Goal: Find specific page/section: Find specific page/section

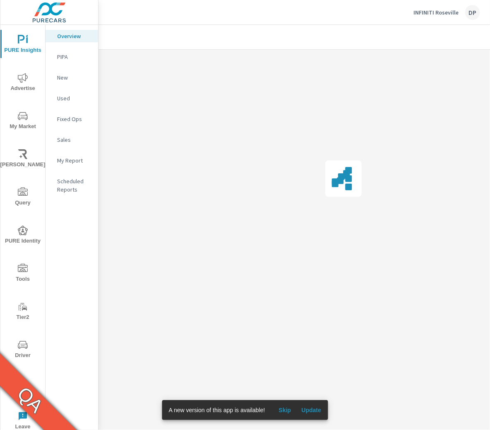
click at [471, 18] on div "DP" at bounding box center [473, 12] width 15 height 15
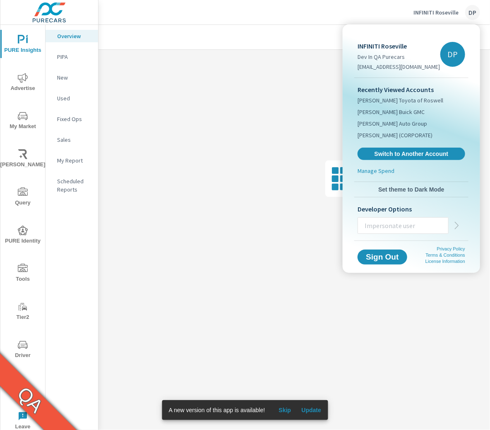
click at [472, 16] on div at bounding box center [245, 215] width 490 height 430
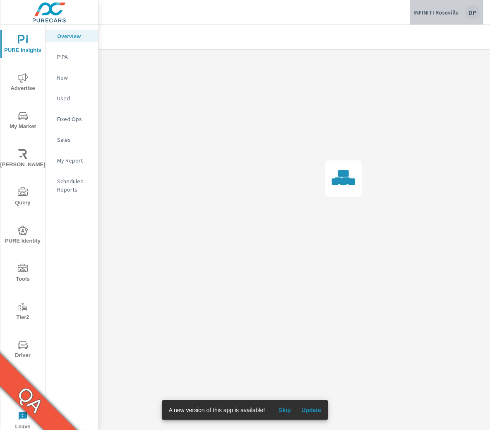
click at [472, 17] on div "DP" at bounding box center [473, 12] width 15 height 15
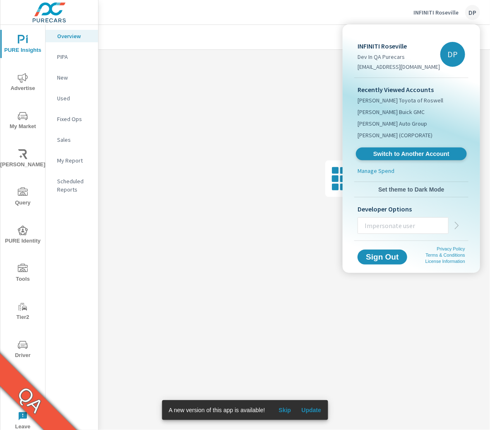
click at [384, 155] on span "Switch to Another Account" at bounding box center [411, 154] width 101 height 8
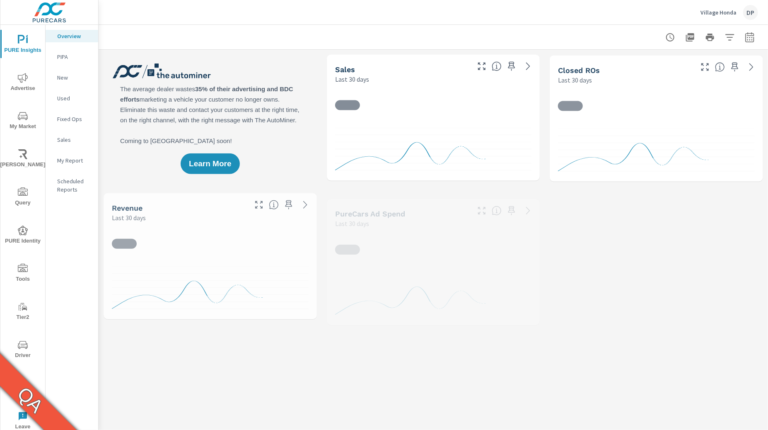
click at [26, 85] on span "Advertise" at bounding box center [23, 83] width 40 height 20
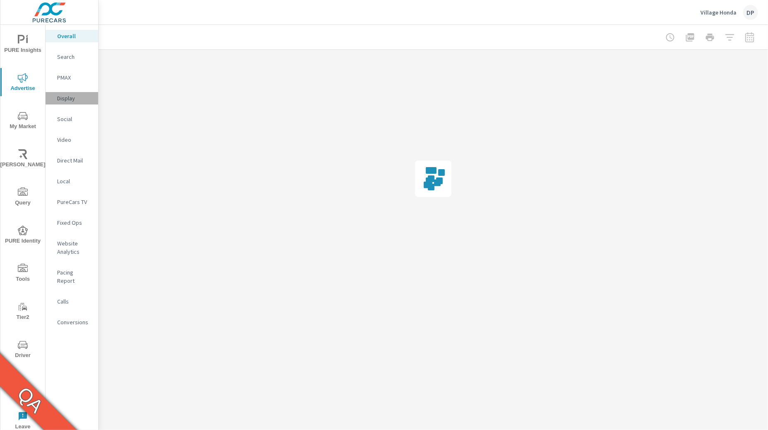
click at [70, 97] on p "Display" at bounding box center [74, 98] width 34 height 8
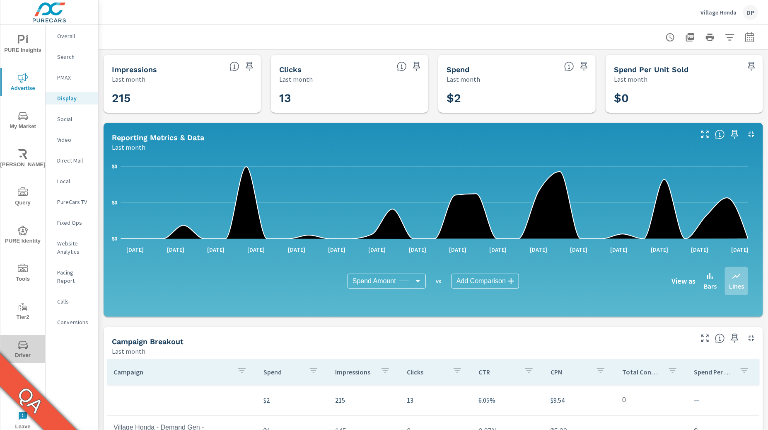
click at [26, 350] on span "Driver" at bounding box center [23, 350] width 40 height 20
